Goal: Check status: Check status

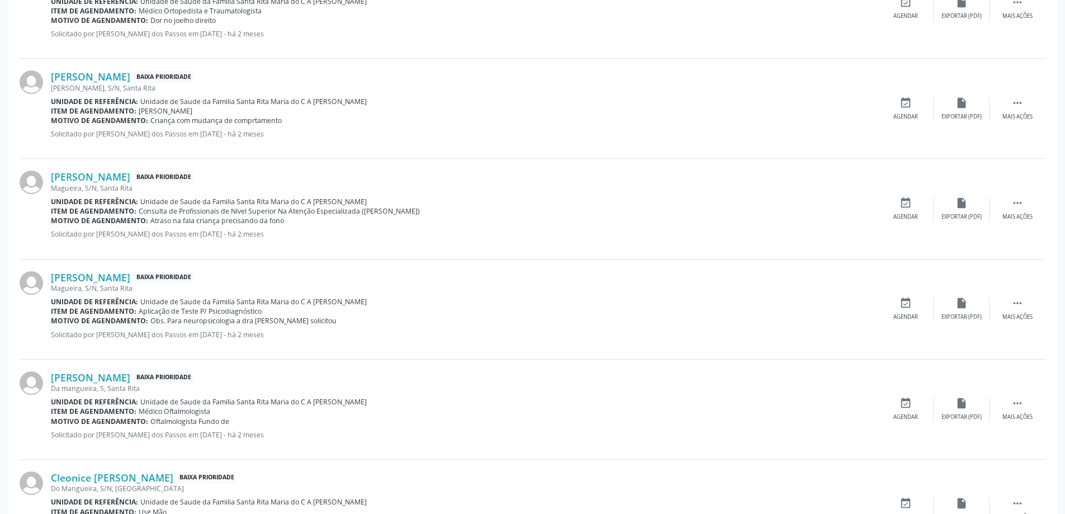
scroll to position [1369, 0]
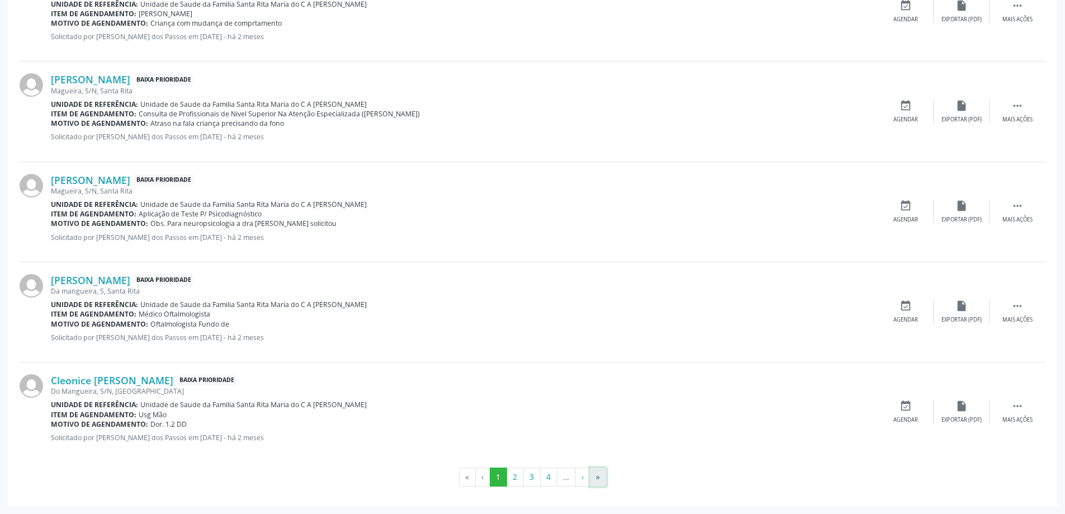
click at [597, 480] on button "»" at bounding box center [598, 476] width 17 height 19
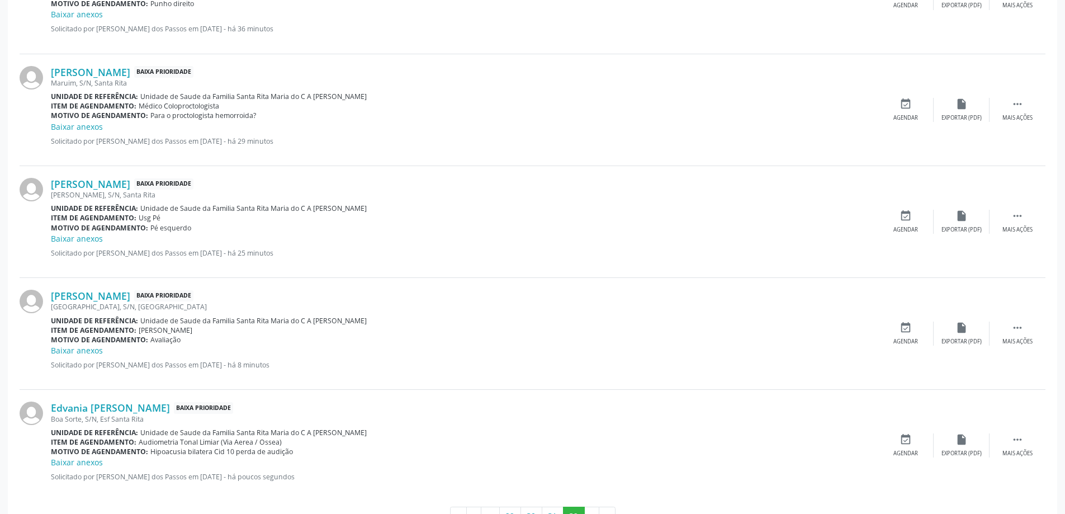
scroll to position [1207, 0]
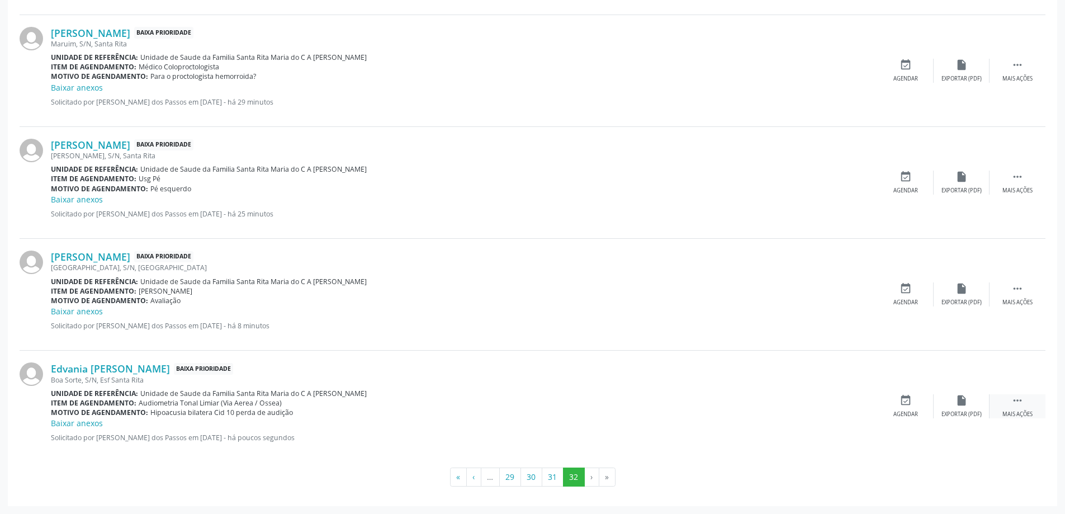
click at [1017, 401] on icon "" at bounding box center [1017, 400] width 12 height 12
click at [849, 405] on icon "print" at bounding box center [849, 400] width 12 height 12
click at [556, 473] on button "31" at bounding box center [553, 476] width 22 height 19
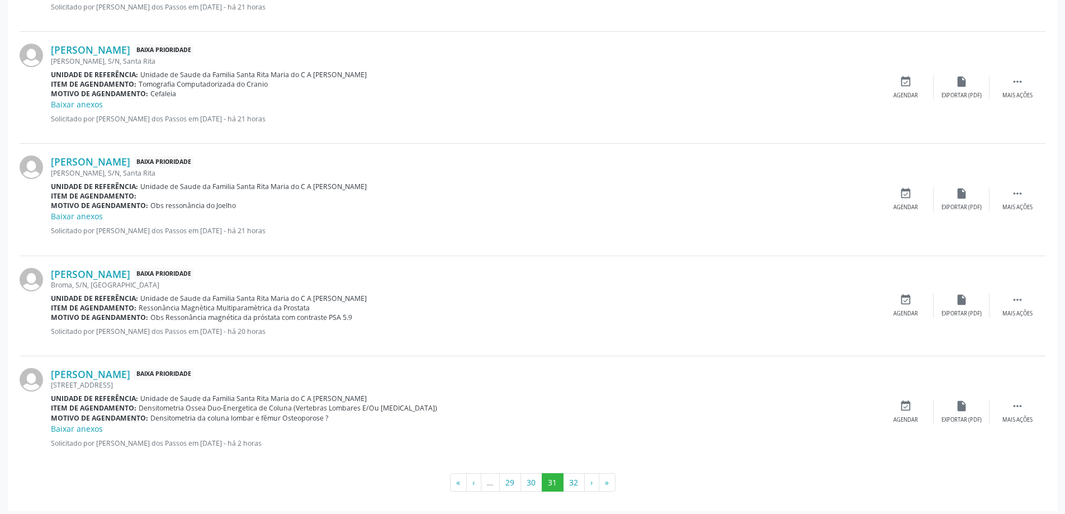
scroll to position [1531, 0]
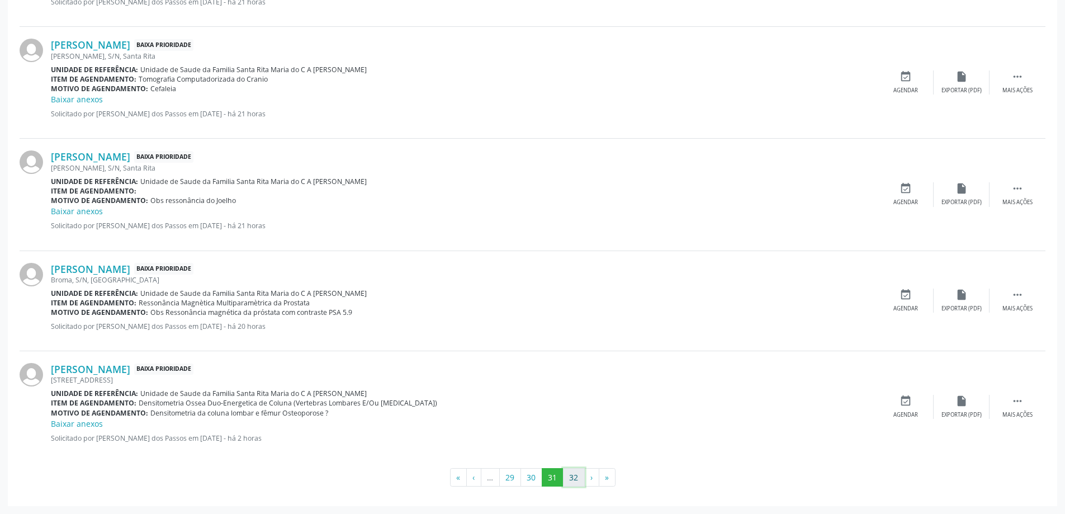
click at [573, 476] on button "32" at bounding box center [574, 477] width 22 height 19
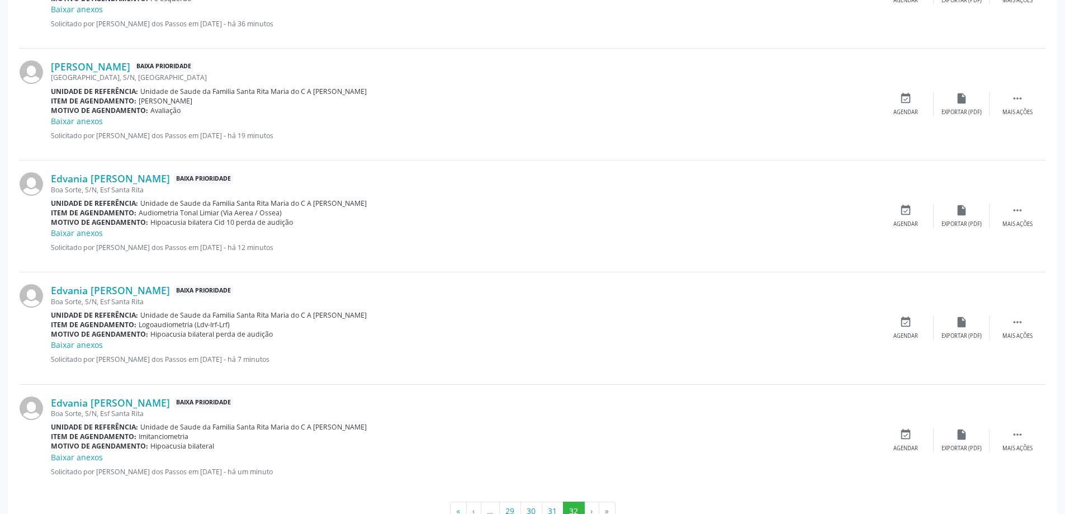
scroll to position [1431, 0]
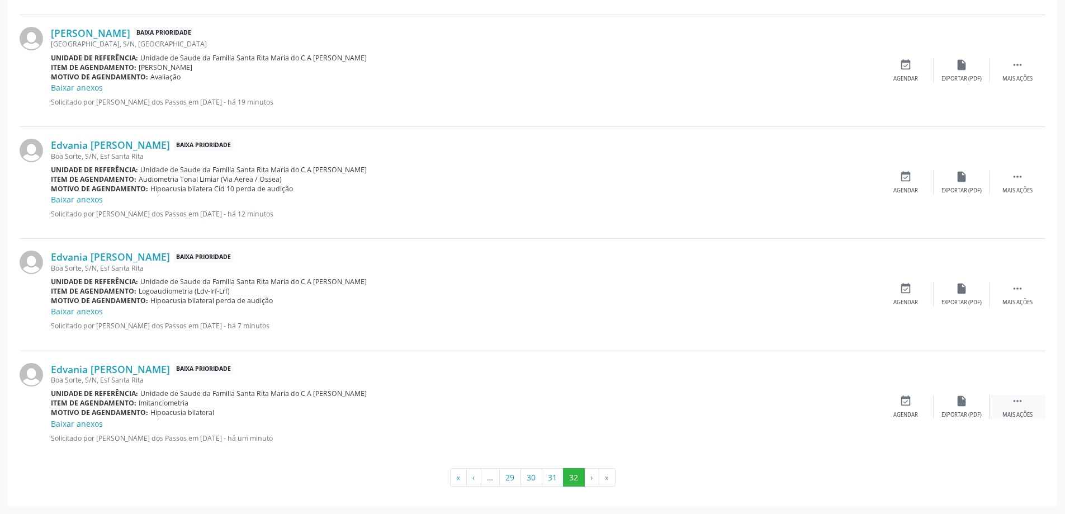
click at [1018, 399] on icon "" at bounding box center [1017, 401] width 12 height 12
click at [853, 398] on icon "print" at bounding box center [849, 401] width 12 height 12
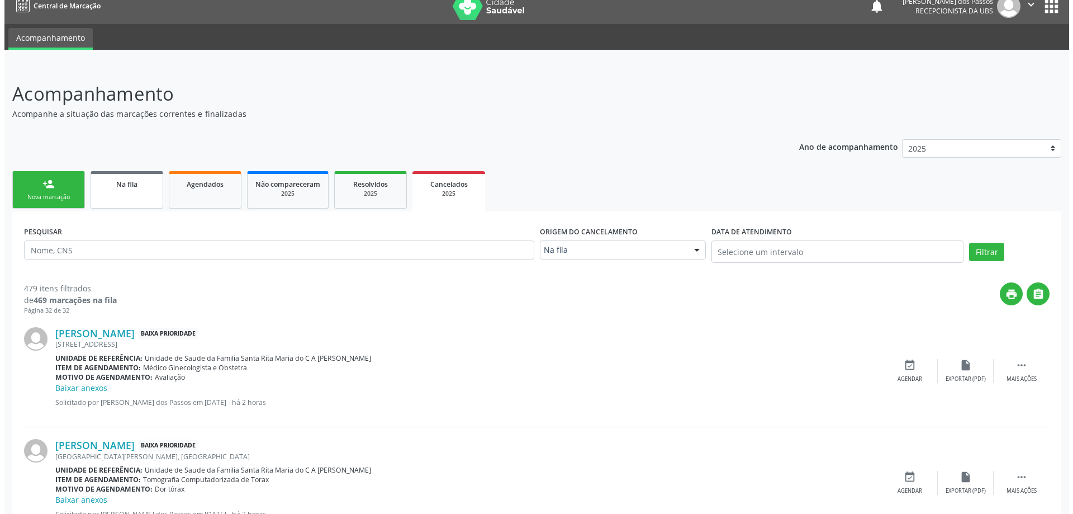
scroll to position [0, 0]
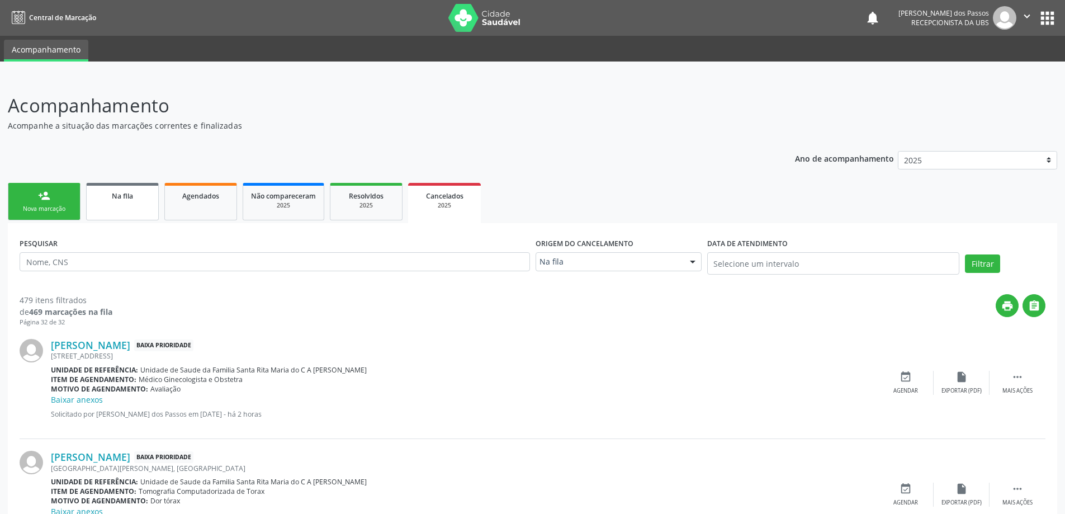
click at [129, 197] on span "Na fila" at bounding box center [122, 196] width 21 height 10
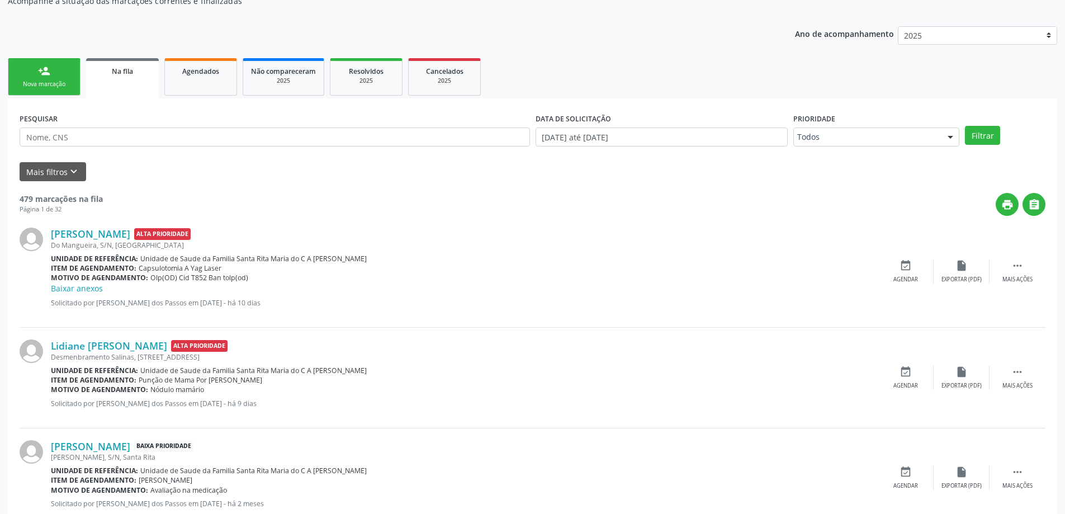
scroll to position [56, 0]
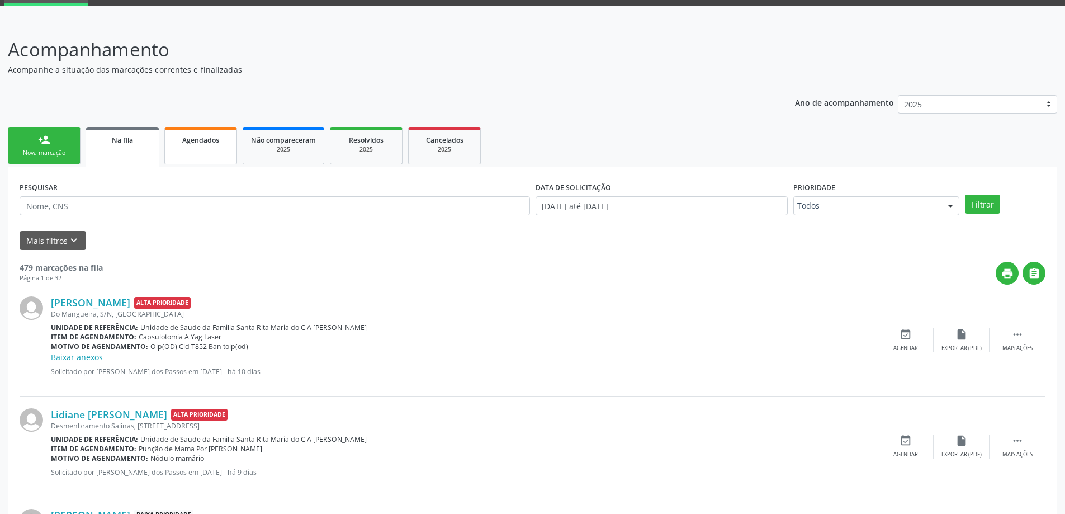
click at [197, 140] on span "Agendados" at bounding box center [200, 140] width 37 height 10
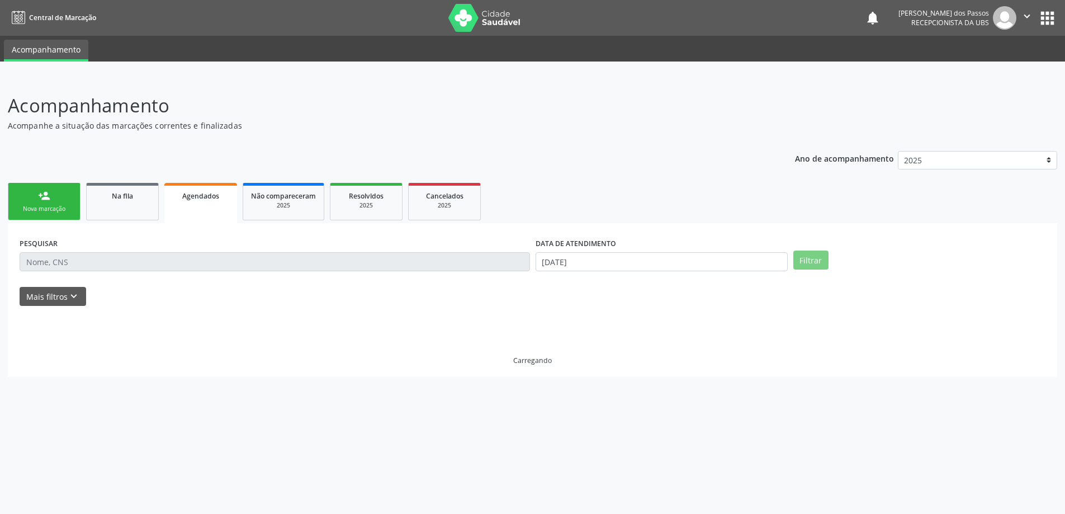
scroll to position [0, 0]
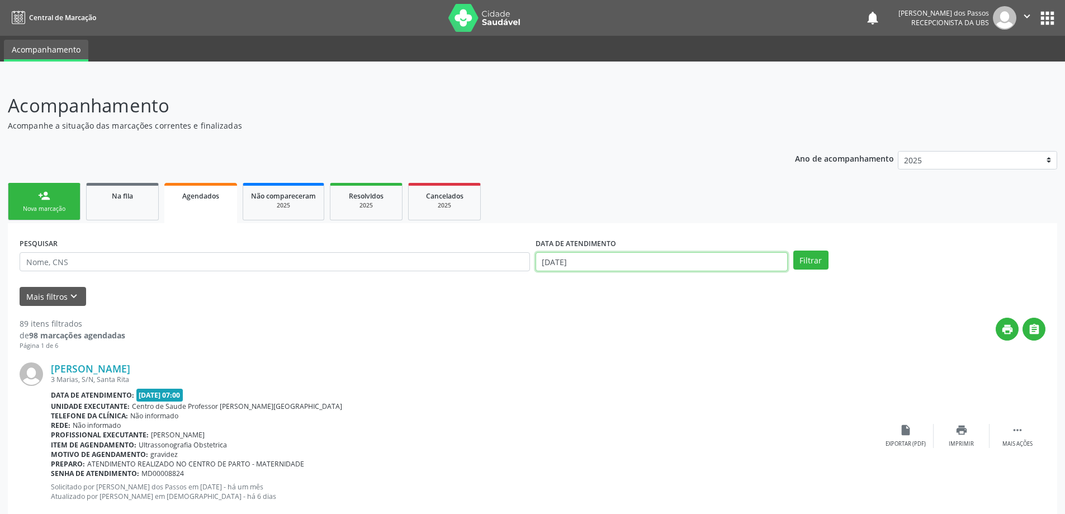
click at [561, 259] on input "[DATE]" at bounding box center [661, 261] width 252 height 19
click at [648, 312] on span "2" at bounding box center [646, 318] width 22 height 22
type input "[DATE]"
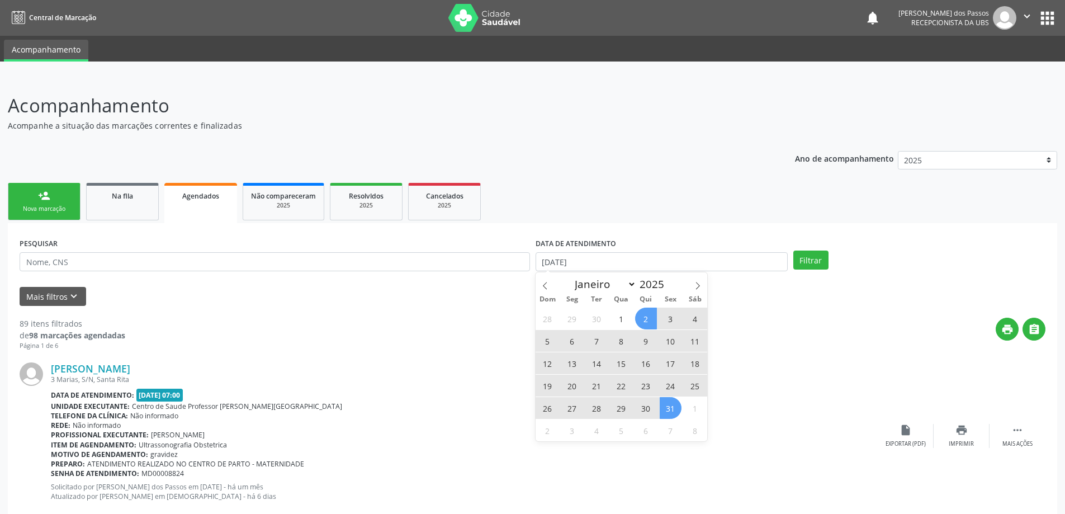
click at [670, 410] on span "31" at bounding box center [670, 408] width 22 height 22
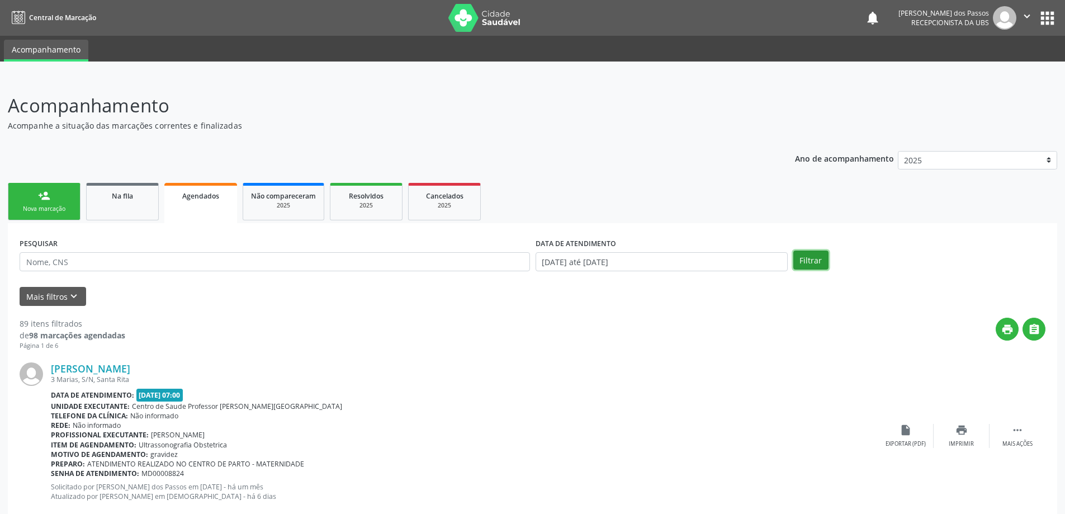
click at [816, 263] on button "Filtrar" at bounding box center [810, 259] width 35 height 19
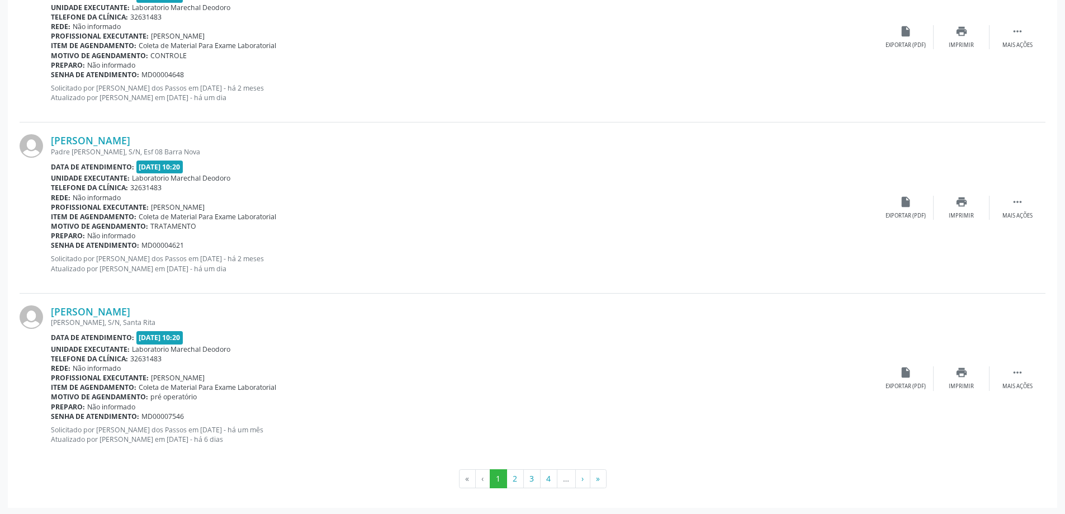
scroll to position [2472, 0]
click at [515, 479] on button "2" at bounding box center [514, 476] width 17 height 19
click at [531, 478] on button "3" at bounding box center [531, 476] width 17 height 19
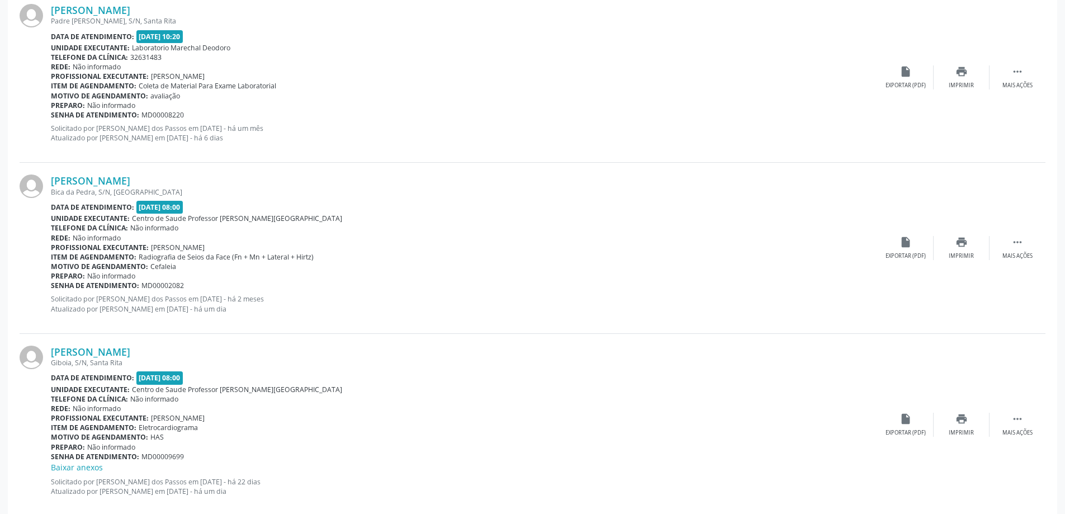
scroll to position [2460, 0]
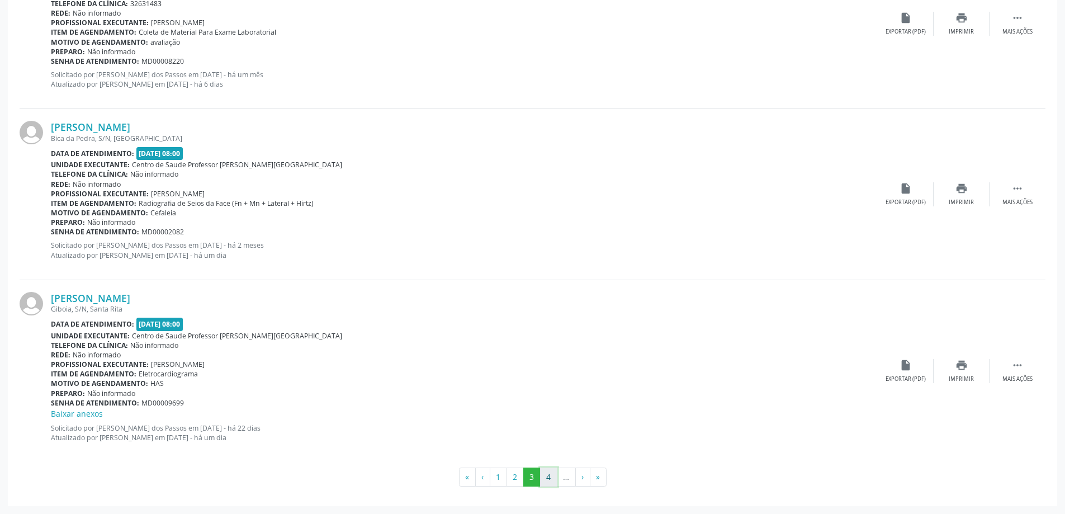
click at [550, 480] on button "4" at bounding box center [548, 476] width 17 height 19
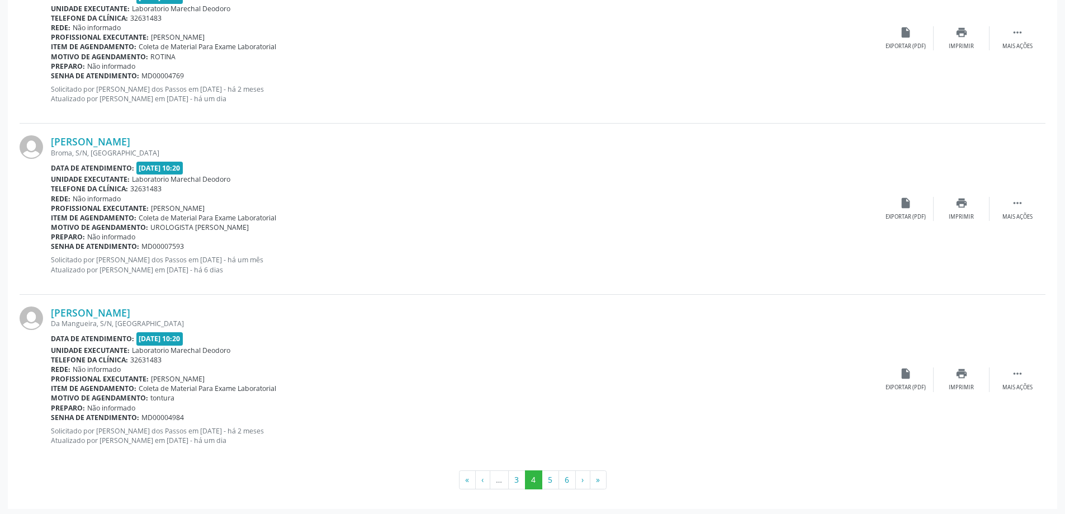
scroll to position [2459, 0]
click at [965, 205] on icon "print" at bounding box center [961, 201] width 12 height 12
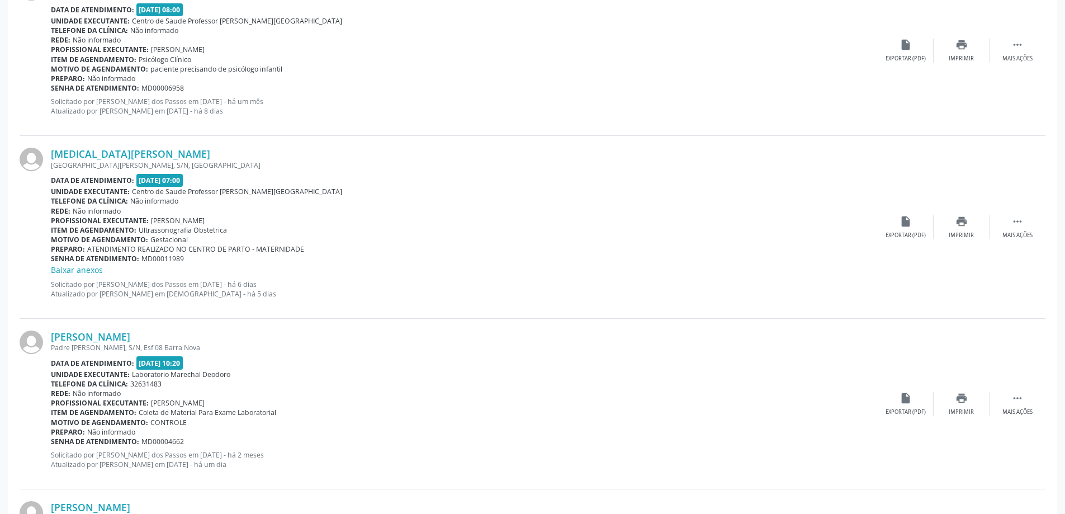
scroll to position [391, 0]
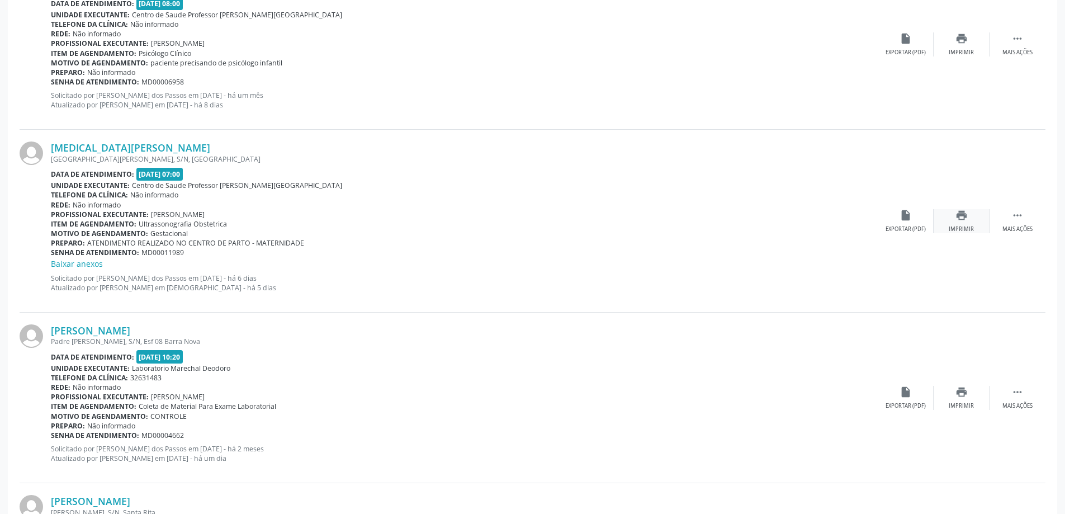
click at [968, 220] on div "print Imprimir" at bounding box center [961, 221] width 56 height 24
